Goal: Contribute content: Contribute content

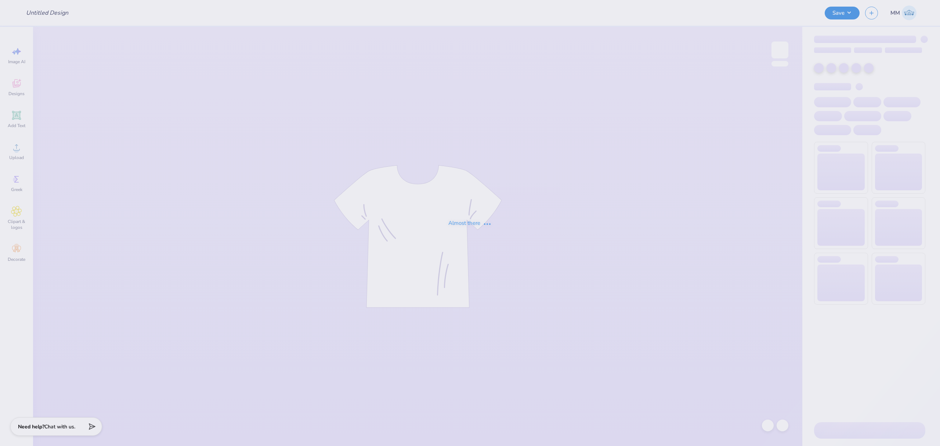
type input "Playa [PERSON_NAME] <> GJWW Swag"
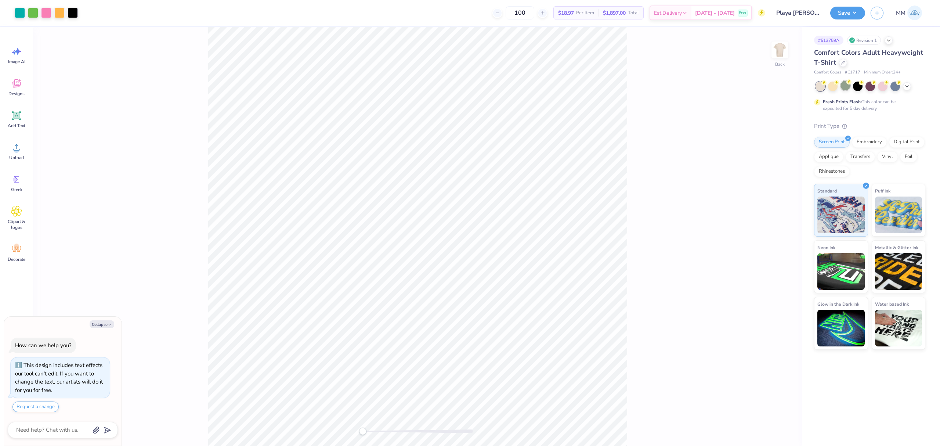
click at [848, 87] on div at bounding box center [845, 86] width 10 height 10
type textarea "x"
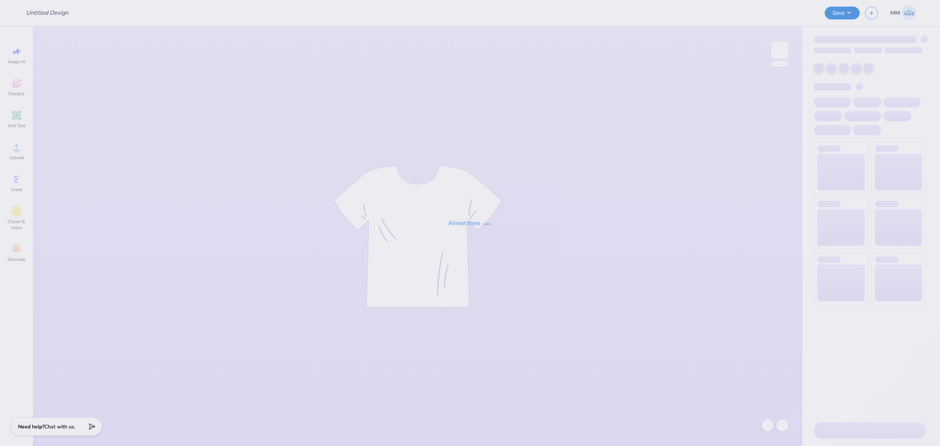
type input "Playa [PERSON_NAME] <> GJWW Swag"
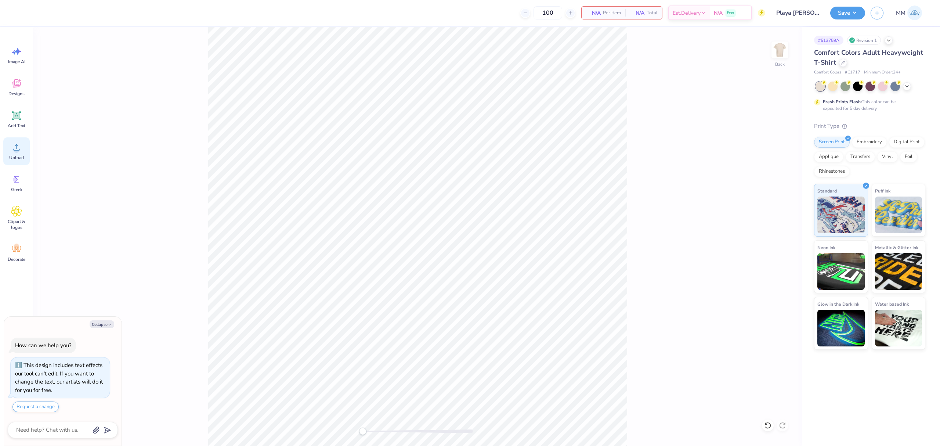
click at [21, 145] on icon at bounding box center [16, 147] width 11 height 11
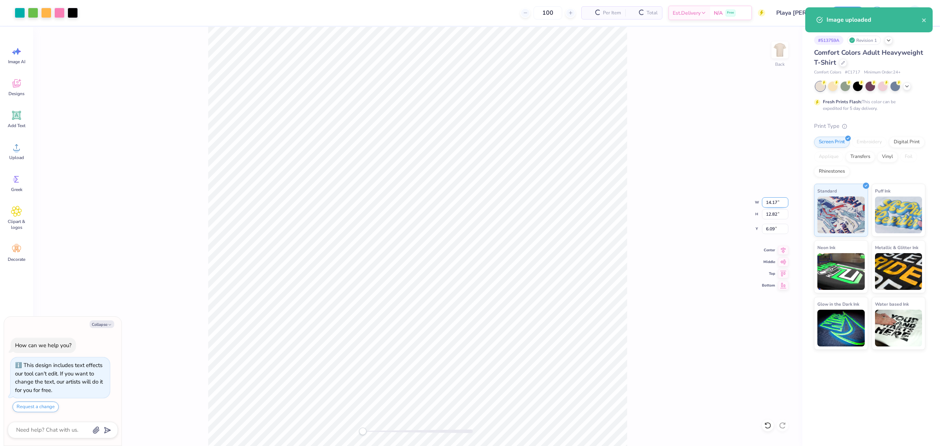
click at [769, 200] on input "14.17" at bounding box center [775, 202] width 26 height 10
type textarea "x"
type input "11"
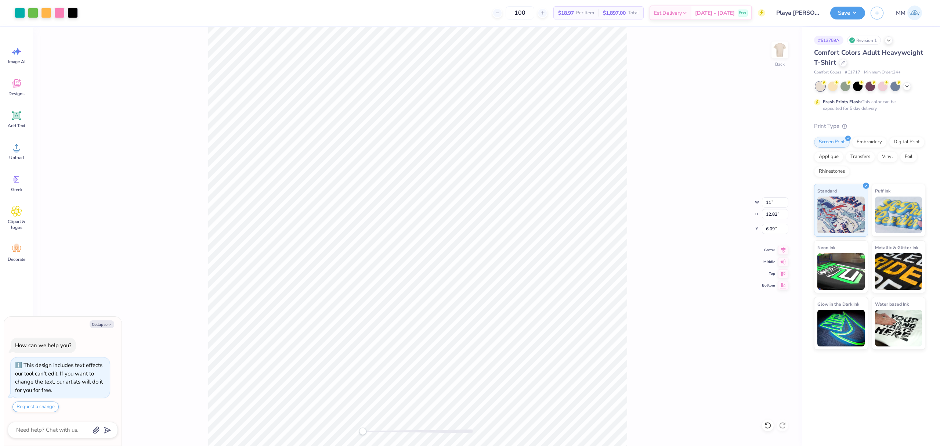
click at [664, 243] on div "Back W 11 11 " H 12.82 12.82 " Y 6.09 6.09 " Center Middle Top Bottom" at bounding box center [417, 236] width 769 height 419
click at [781, 249] on icon at bounding box center [783, 249] width 10 height 9
type textarea "x"
type input "11.00"
type input "9.95"
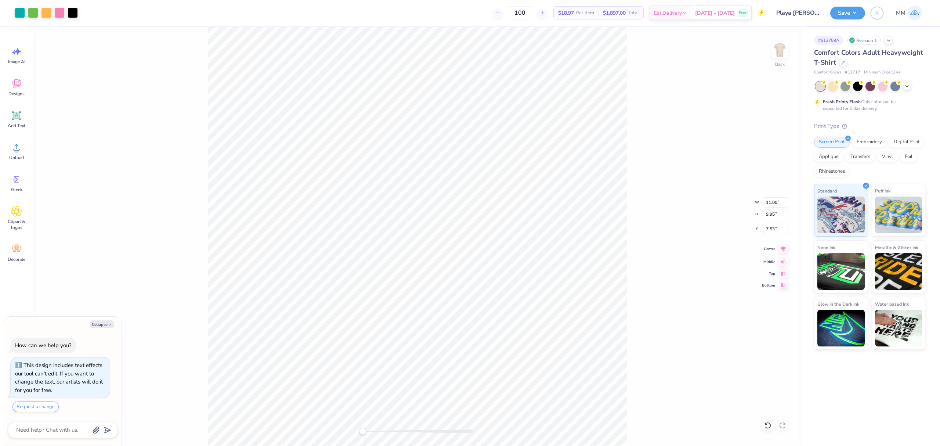
click at [781, 247] on icon at bounding box center [783, 249] width 10 height 9
click at [767, 218] on input "9.95" at bounding box center [775, 214] width 26 height 10
click at [770, 231] on input "7.53" at bounding box center [775, 229] width 26 height 10
type input "3"
type textarea "x"
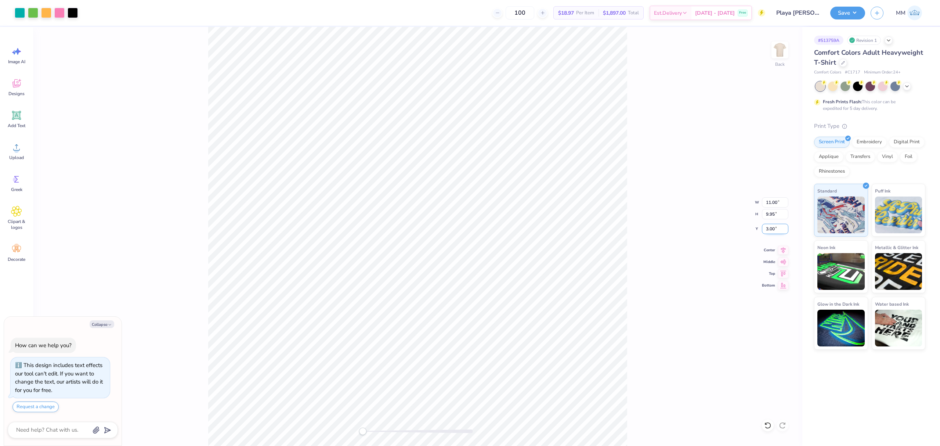
click at [770, 225] on input "3.00" at bounding box center [775, 229] width 26 height 10
type input "2"
type textarea "x"
click at [775, 229] on input "2" at bounding box center [775, 229] width 26 height 10
type input "3"
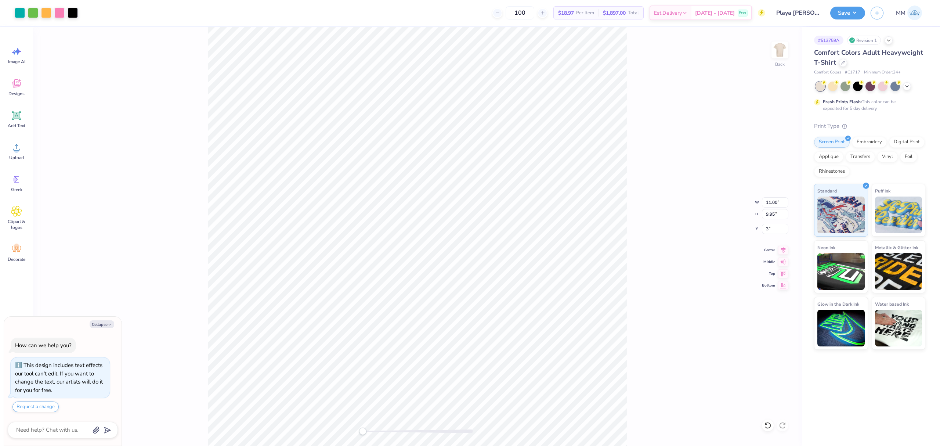
click at [657, 304] on div "Back W 11.00 11.00 " H 9.95 9.95 " Y 3 3 " Center Middle Top Bottom" at bounding box center [417, 236] width 769 height 419
click at [847, 10] on button "Save" at bounding box center [847, 12] width 35 height 13
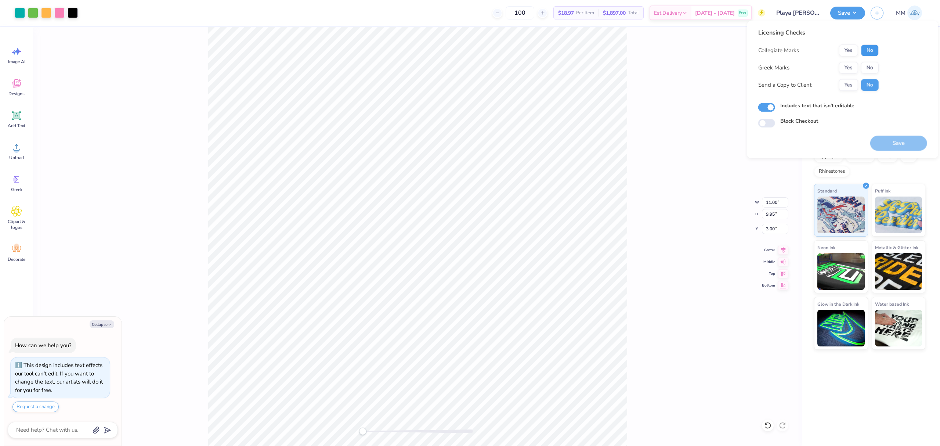
click at [873, 48] on button "No" at bounding box center [870, 50] width 18 height 12
click at [867, 72] on button "No" at bounding box center [870, 68] width 18 height 12
click at [886, 139] on button "Save" at bounding box center [898, 142] width 57 height 15
type textarea "x"
